Goal: Transaction & Acquisition: Purchase product/service

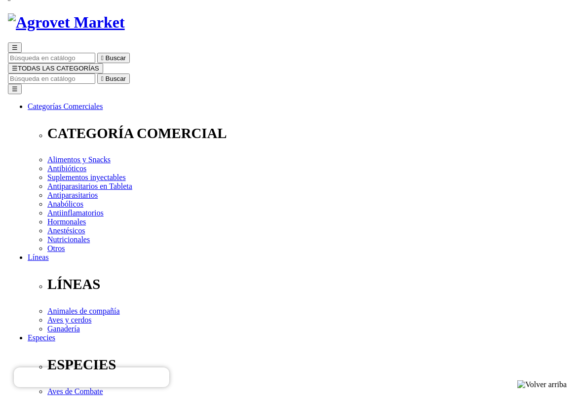
scroll to position [148, 0]
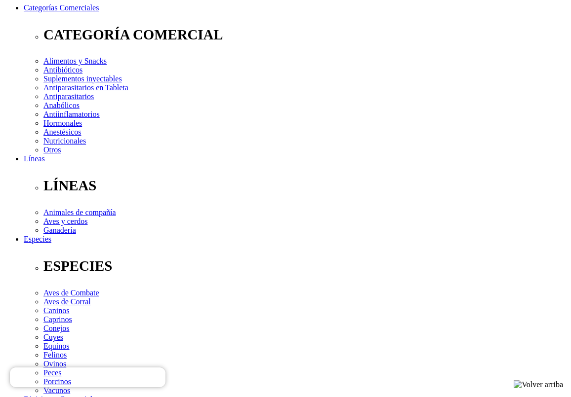
select select "309"
